Goal: Task Accomplishment & Management: Complete application form

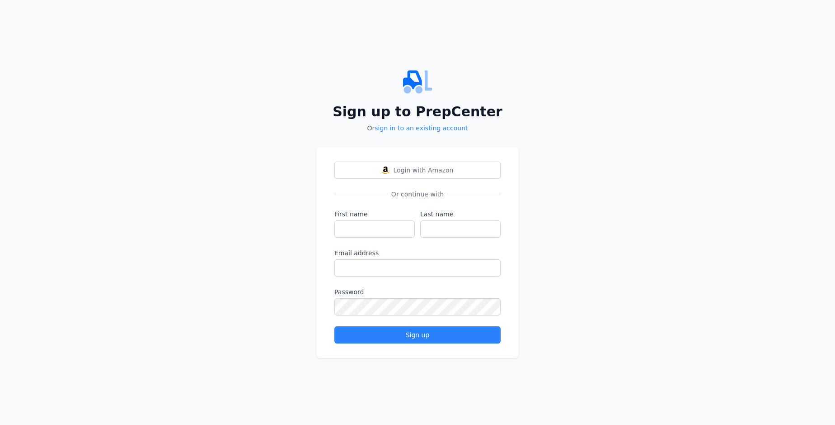
click at [375, 228] on input "First name" at bounding box center [375, 228] width 80 height 17
type input "[PERSON_NAME]"
click at [461, 228] on input "Last name" at bounding box center [460, 228] width 80 height 17
type input "[PERSON_NAME]"
click at [418, 267] on input "Email address" at bounding box center [418, 267] width 166 height 17
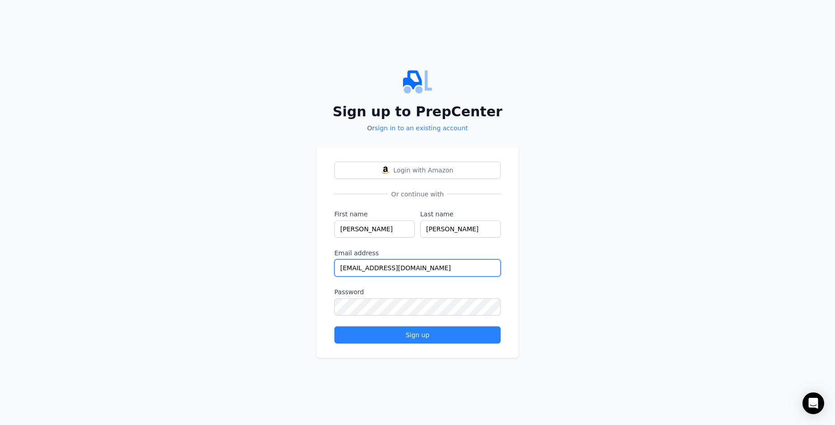
type input "[EMAIL_ADDRESS][DOMAIN_NAME]"
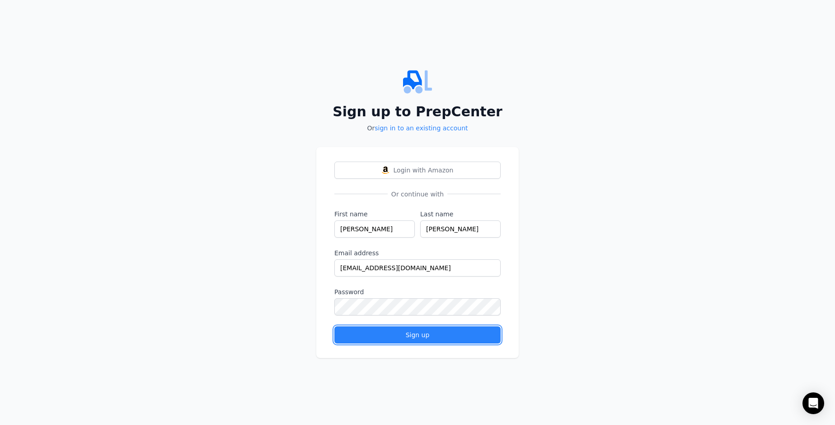
click at [418, 334] on div "Sign up" at bounding box center [417, 334] width 151 height 9
